Goal: Information Seeking & Learning: Learn about a topic

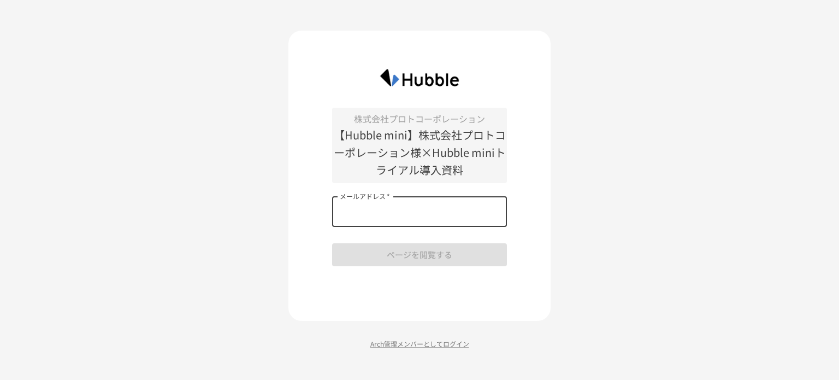
click at [423, 216] on input "メールアドレス   *" at bounding box center [419, 211] width 175 height 31
type input "**********"
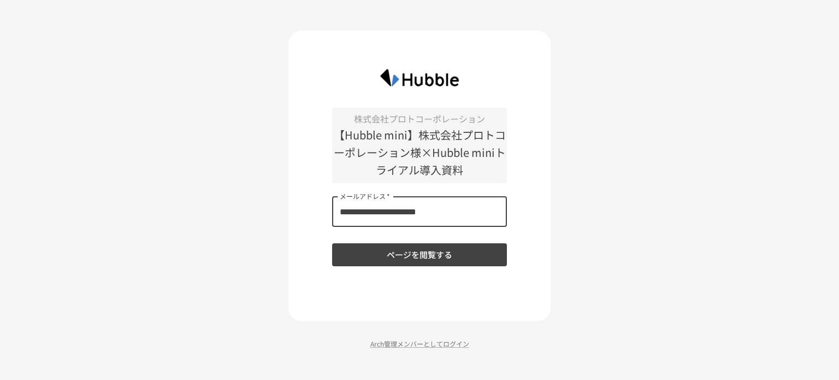
click at [425, 252] on button "ページを閲覧する" at bounding box center [419, 254] width 175 height 23
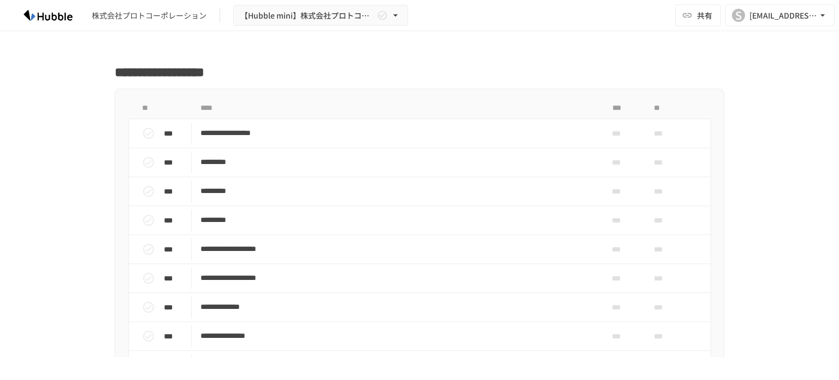
scroll to position [328, 0]
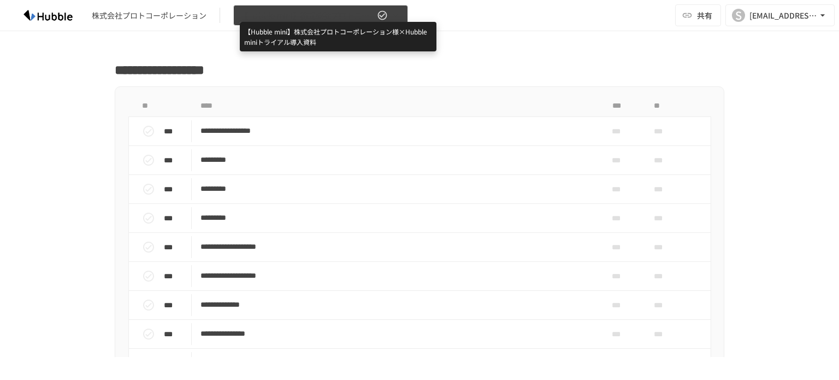
click at [306, 15] on span "【Hubble mini】株式会社プロトコーポレーション様×Hubble miniトライアル導入資料" at bounding box center [307, 16] width 134 height 14
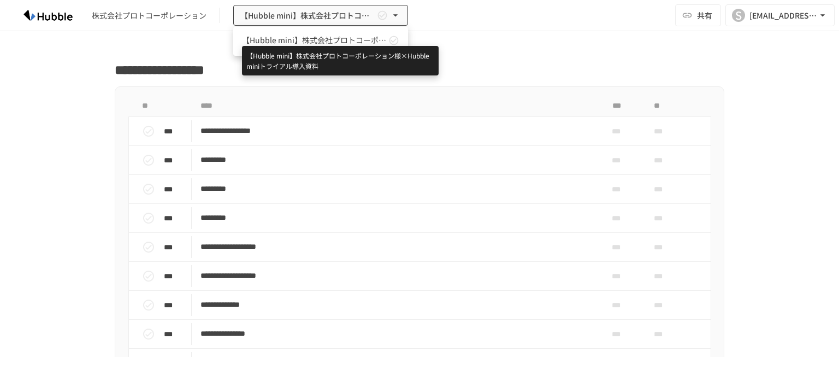
click at [310, 43] on span "【Hubble mini】株式会社プロトコーポレーション様×Hubble miniトライアル導入資料" at bounding box center [314, 39] width 144 height 11
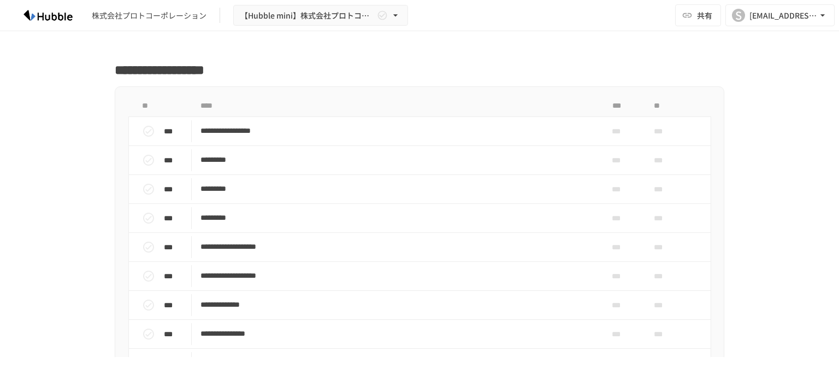
click at [42, 17] on img at bounding box center [48, 15] width 70 height 17
click at [782, 19] on div "[EMAIL_ADDRESS][DOMAIN_NAME]" at bounding box center [784, 16] width 68 height 14
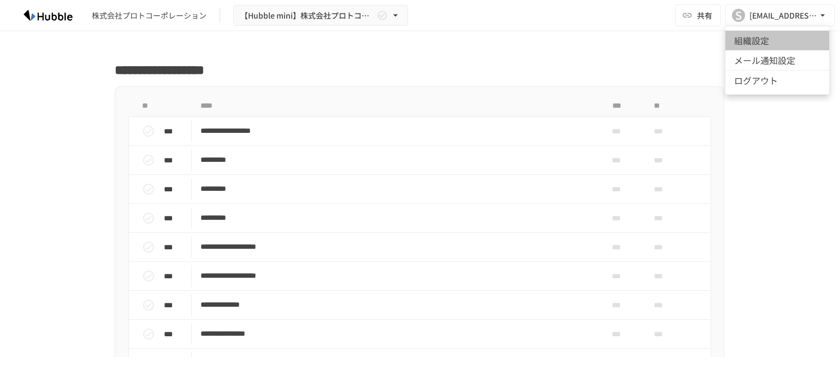
click at [770, 45] on li "組織設定" at bounding box center [777, 41] width 104 height 20
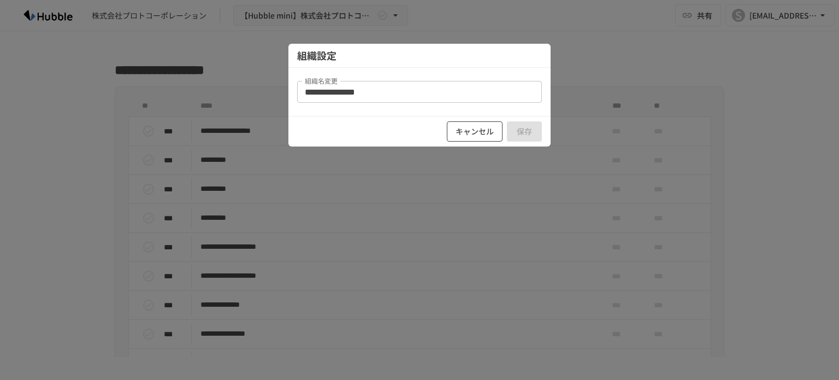
click at [474, 133] on button "キャンセル" at bounding box center [475, 131] width 56 height 20
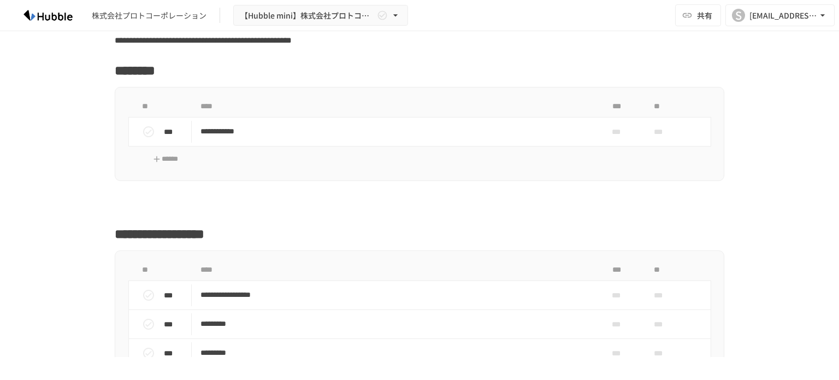
scroll to position [0, 0]
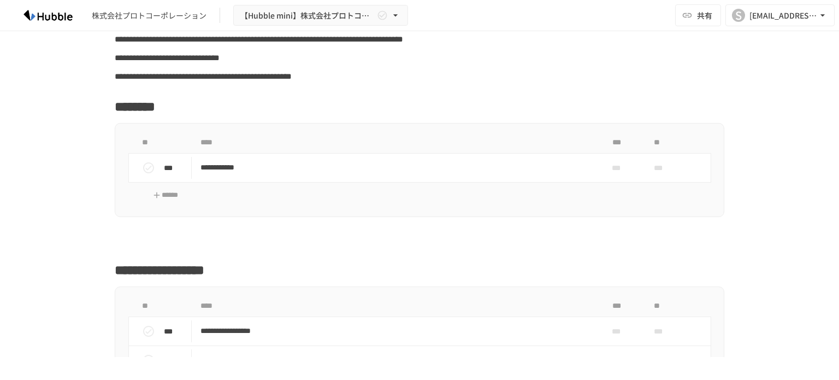
scroll to position [109, 0]
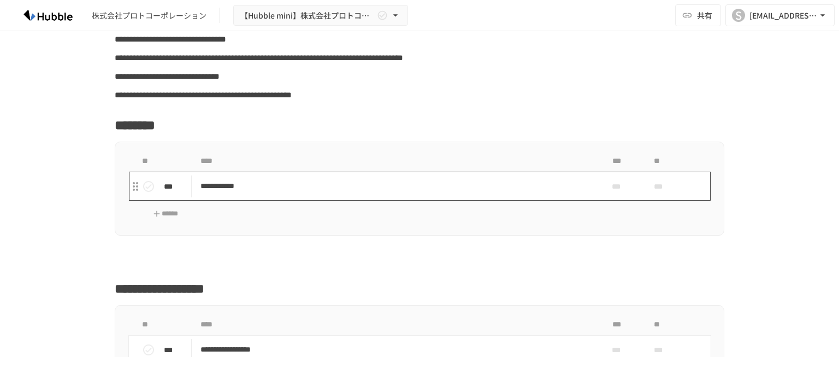
click at [240, 193] on p "**********" at bounding box center [396, 186] width 392 height 14
